Goal: Find specific page/section: Find specific page/section

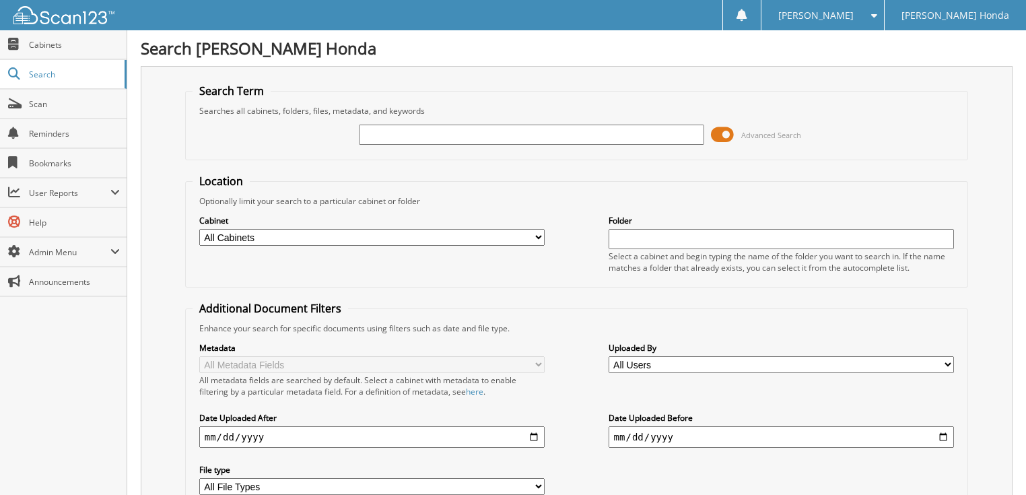
click at [368, 130] on input "text" at bounding box center [532, 135] width 346 height 20
type input "100018853"
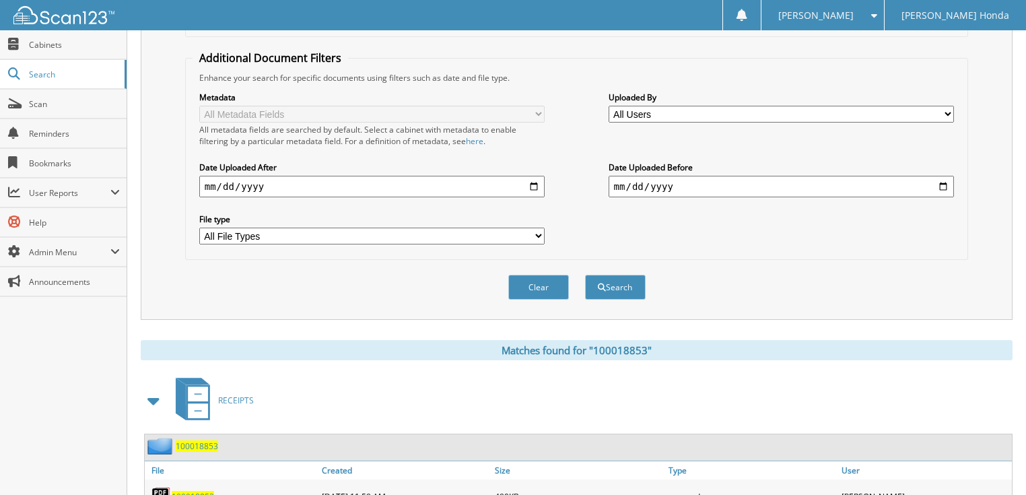
scroll to position [317, 0]
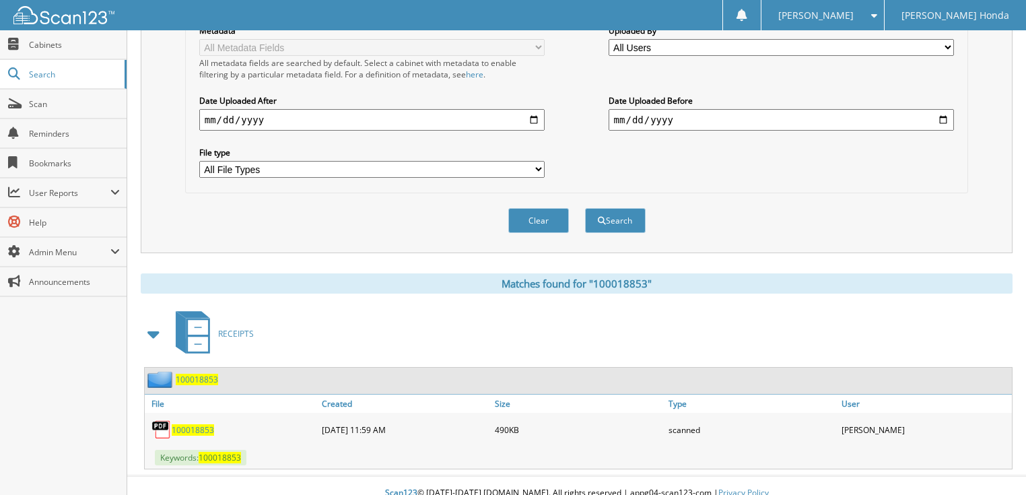
click at [197, 424] on span "100018853" at bounding box center [193, 429] width 42 height 11
click at [70, 105] on span "Scan" at bounding box center [74, 103] width 91 height 11
